Goal: Task Accomplishment & Management: Complete application form

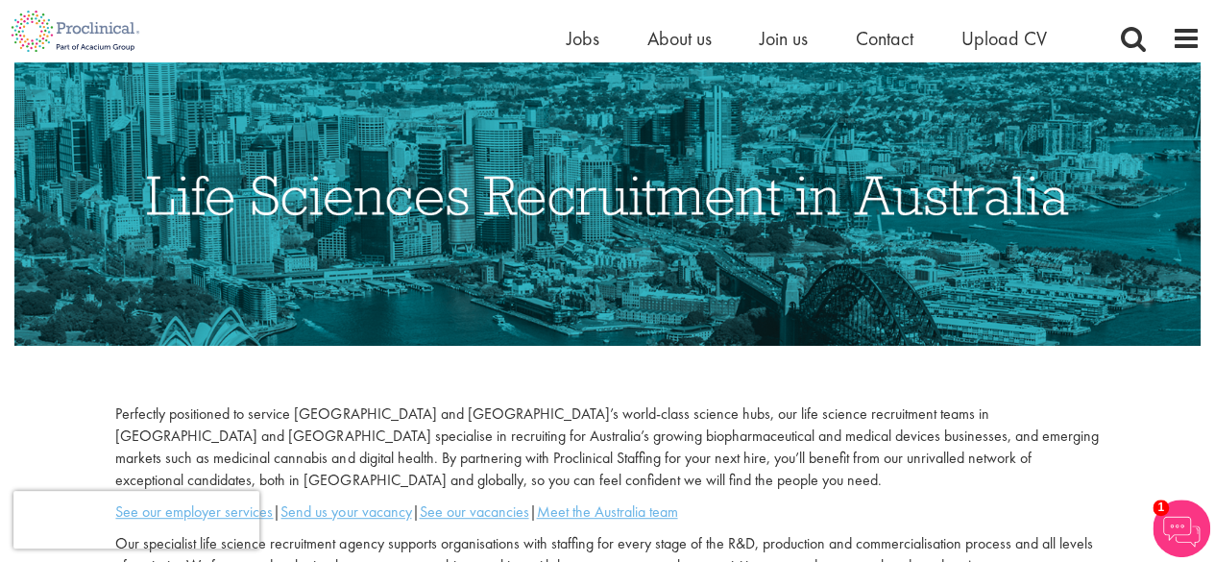
scroll to position [25, 0]
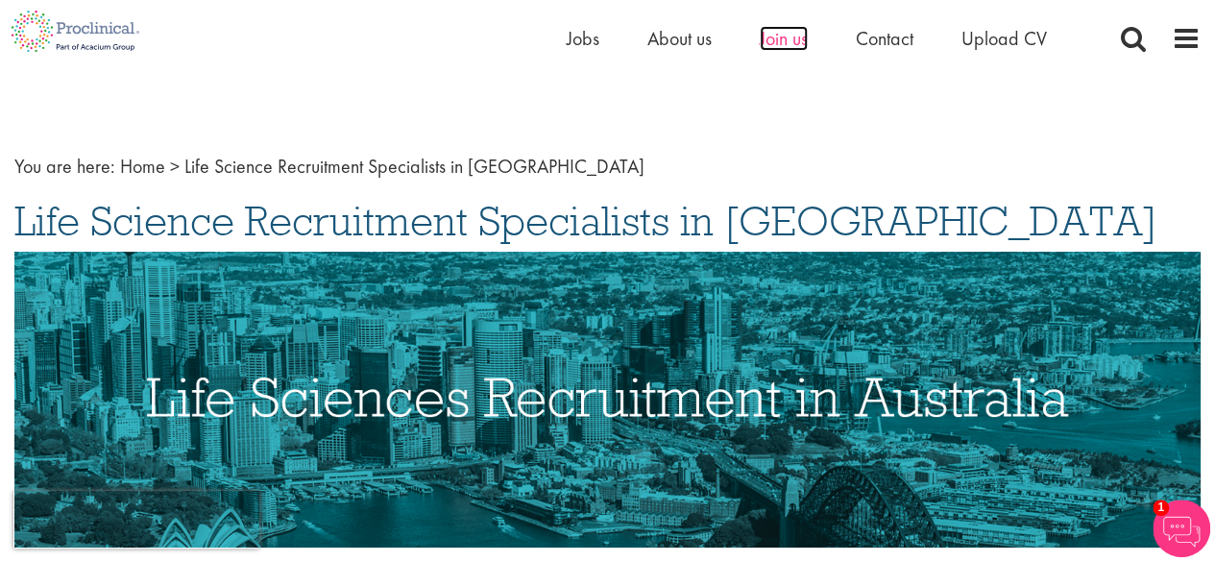
click at [798, 33] on span "Join us" at bounding box center [783, 38] width 48 height 25
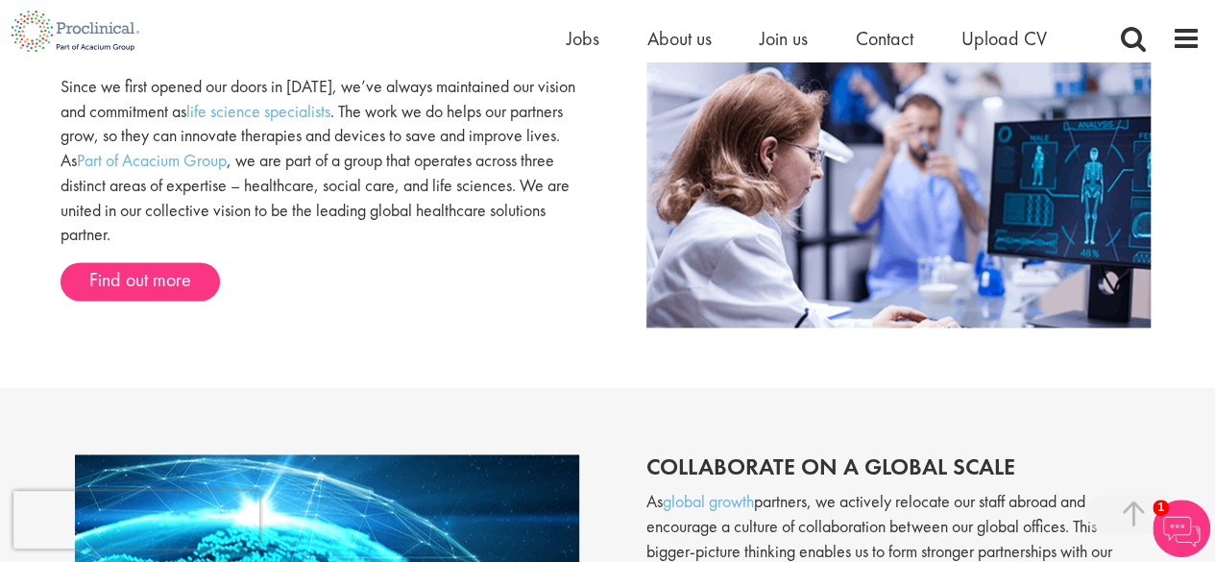
scroll to position [954, 0]
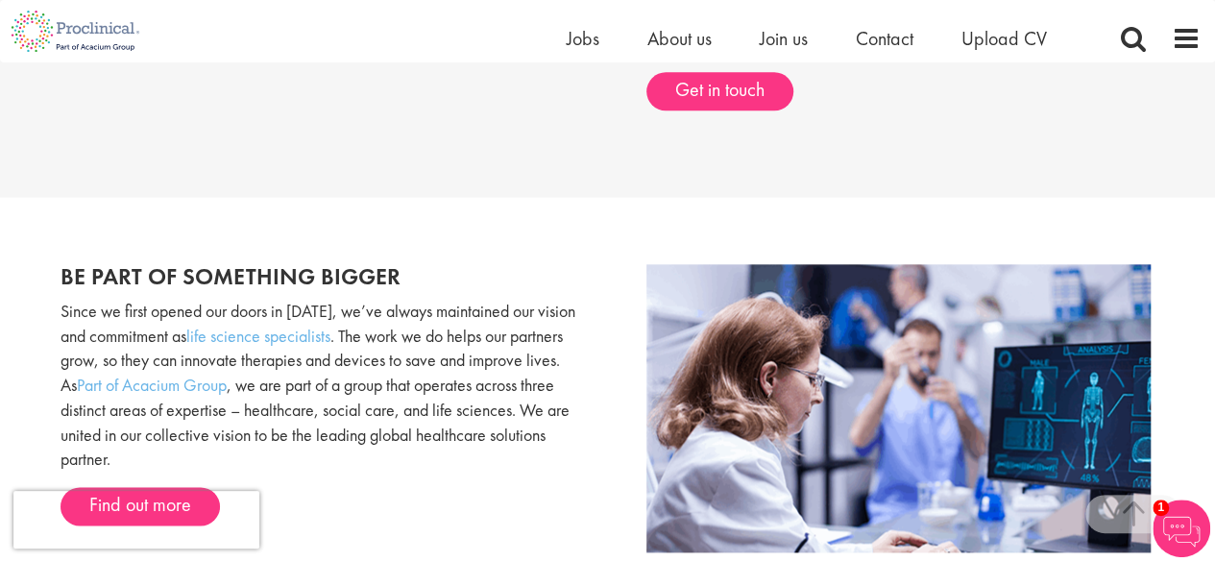
click at [1002, 53] on div "Home Jobs About us Join us Contact Upload CV" at bounding box center [830, 43] width 528 height 38
click at [1003, 47] on span "Upload CV" at bounding box center [1003, 38] width 85 height 25
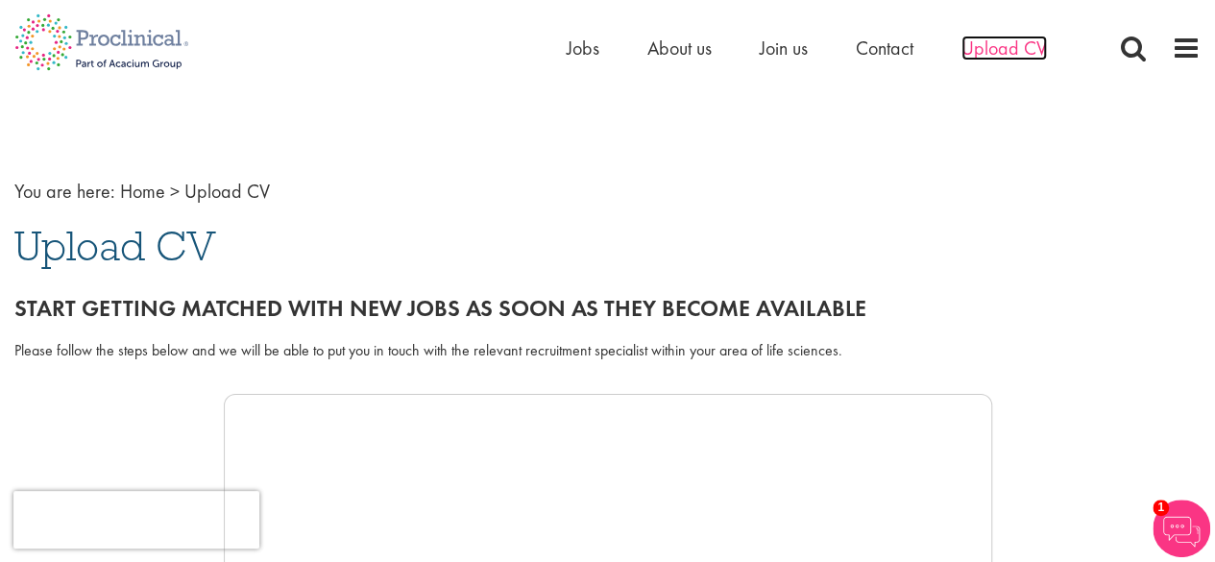
click at [1024, 52] on span "Upload CV" at bounding box center [1003, 48] width 85 height 25
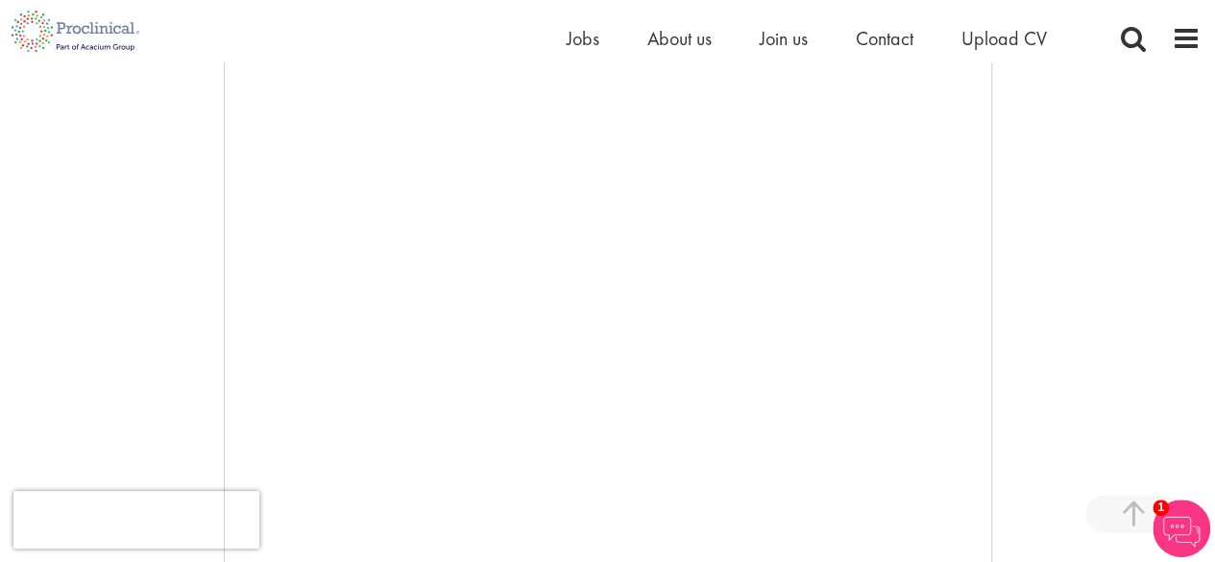
scroll to position [480, 0]
